Goal: Navigation & Orientation: Find specific page/section

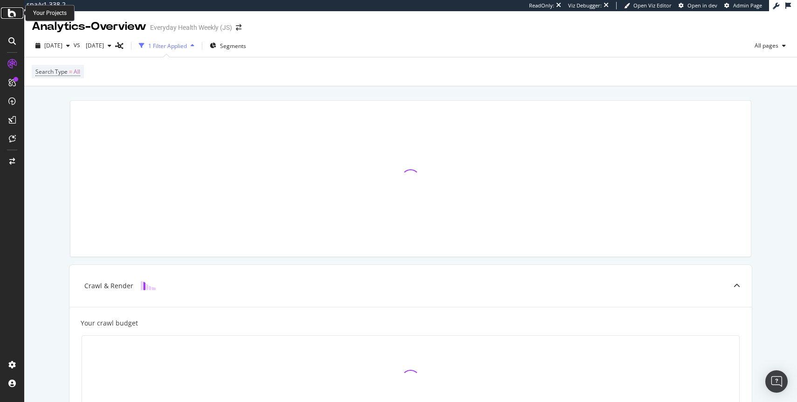
click at [15, 15] on icon at bounding box center [12, 12] width 8 height 11
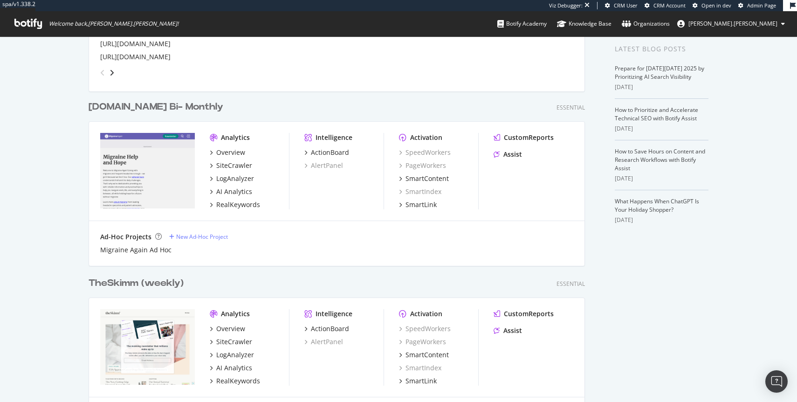
scroll to position [288, 0]
